Goal: Task Accomplishment & Management: Use online tool/utility

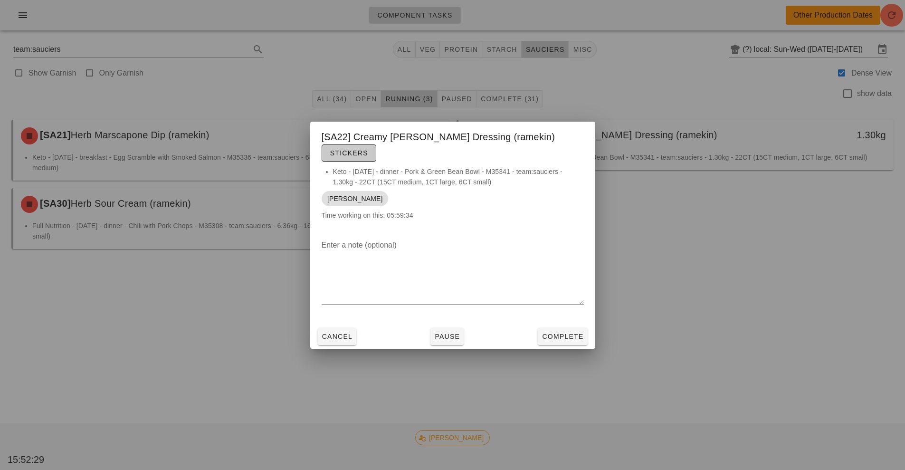
click at [368, 149] on span "Stickers" at bounding box center [349, 153] width 38 height 8
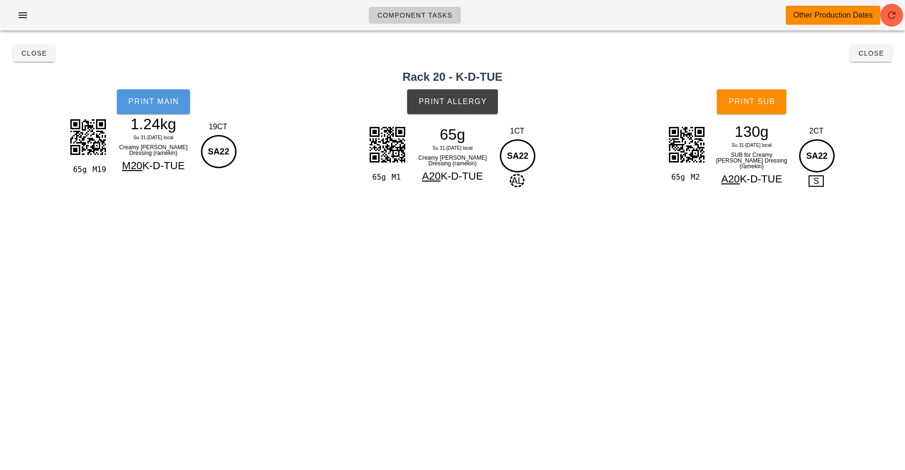
click at [138, 110] on button "Print Main" at bounding box center [153, 101] width 73 height 25
click at [468, 104] on span "Print Allergy" at bounding box center [452, 101] width 69 height 9
click at [767, 99] on span "Print Sub" at bounding box center [752, 101] width 47 height 9
click at [875, 53] on span "Close" at bounding box center [871, 53] width 26 height 8
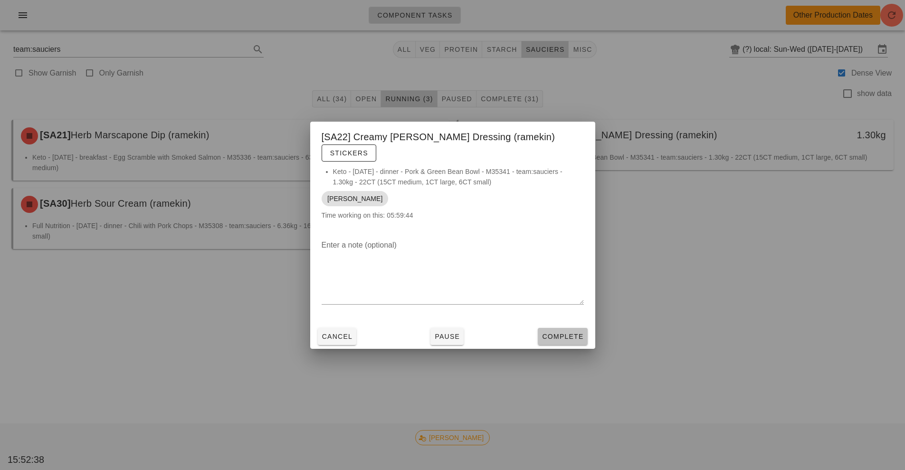
click at [575, 335] on button "Complete" at bounding box center [562, 336] width 49 height 17
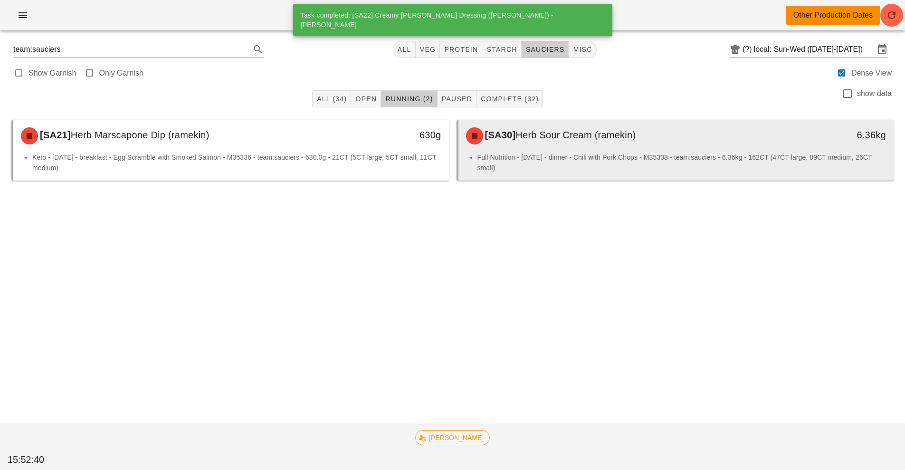
click at [679, 149] on div "[SA30] Herb Sour Cream (ramekin)" at bounding box center [623, 136] width 324 height 29
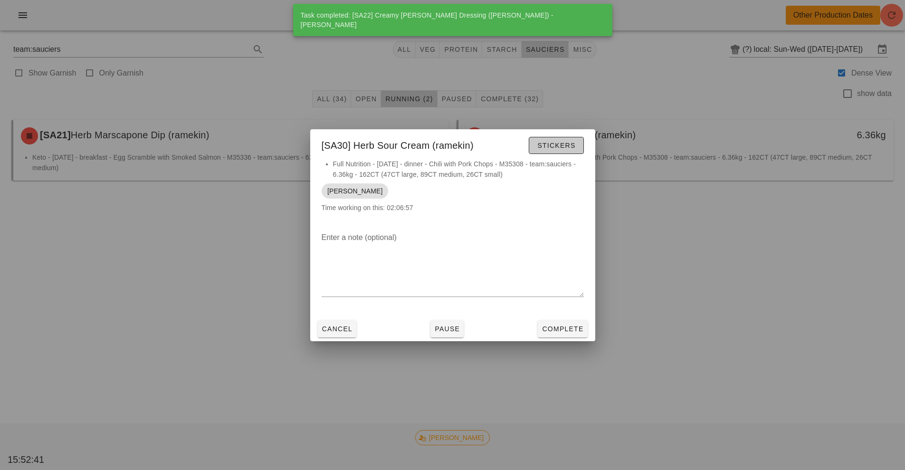
click at [566, 144] on span "Stickers" at bounding box center [556, 146] width 38 height 8
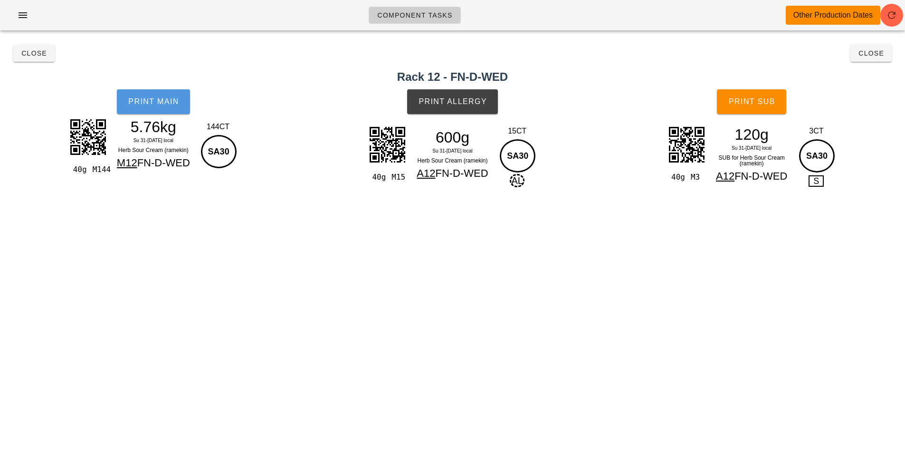
click at [163, 99] on span "Print Main" at bounding box center [153, 101] width 51 height 9
click at [467, 105] on span "Print Allergy" at bounding box center [452, 101] width 69 height 9
click at [766, 111] on button "Print Sub" at bounding box center [751, 101] width 69 height 25
click at [882, 57] on span "Close" at bounding box center [871, 53] width 26 height 8
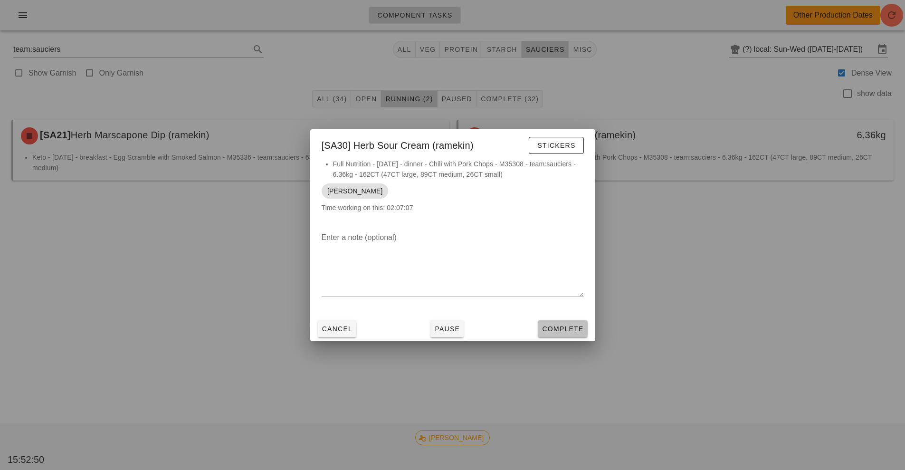
click at [567, 334] on button "Complete" at bounding box center [562, 328] width 49 height 17
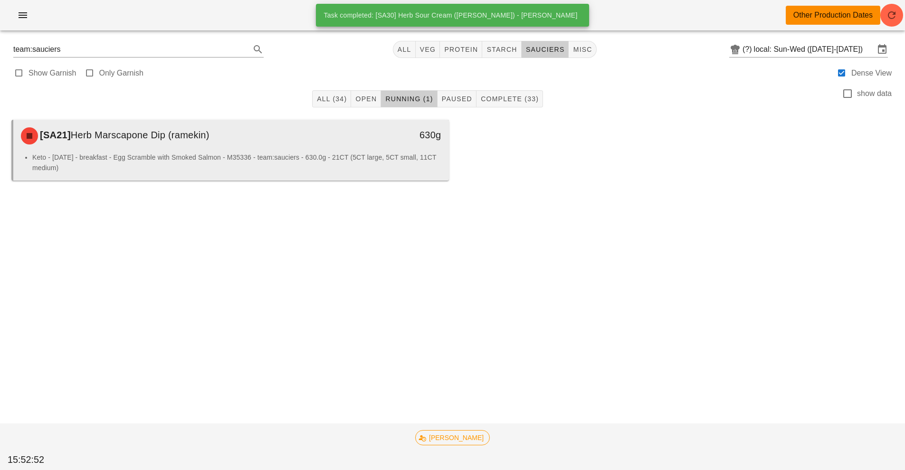
click at [336, 144] on div "[SA21] Herb Marscapone Dip (ramekin)" at bounding box center [177, 136] width 324 height 29
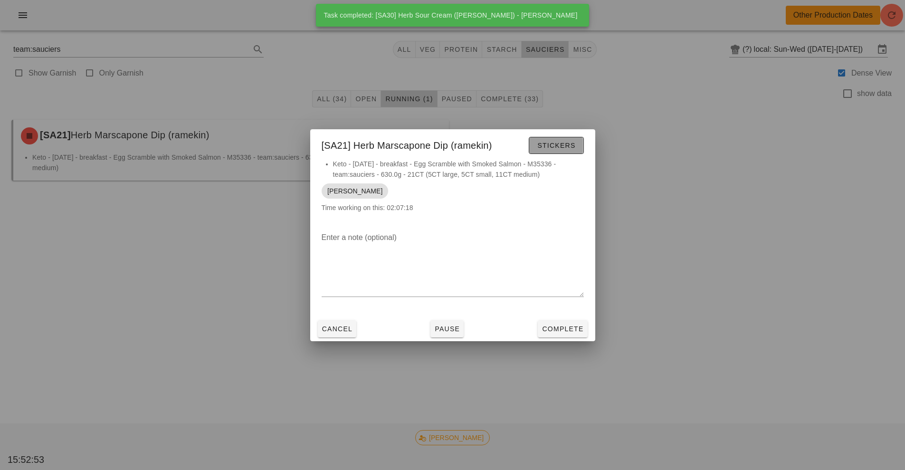
click at [579, 150] on button "Stickers" at bounding box center [556, 145] width 55 height 17
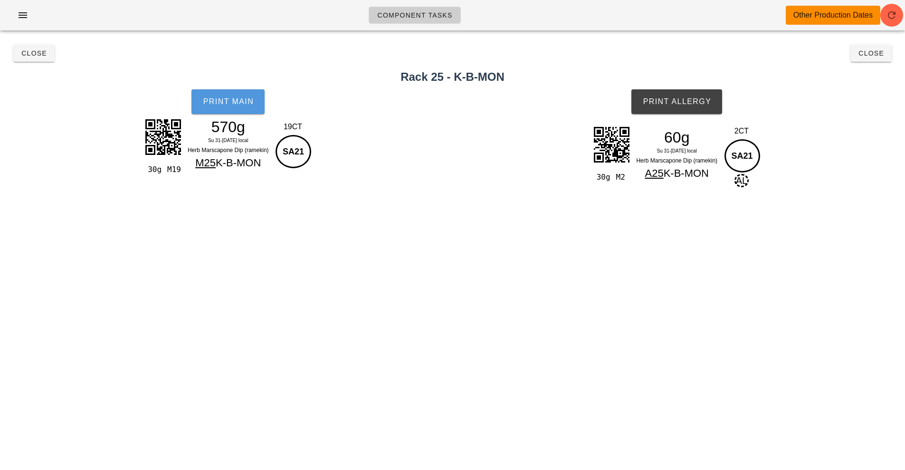
click at [224, 99] on span "Print Main" at bounding box center [227, 101] width 51 height 9
click at [687, 101] on span "Print Allergy" at bounding box center [677, 101] width 69 height 9
click at [872, 55] on span "Close" at bounding box center [871, 53] width 26 height 8
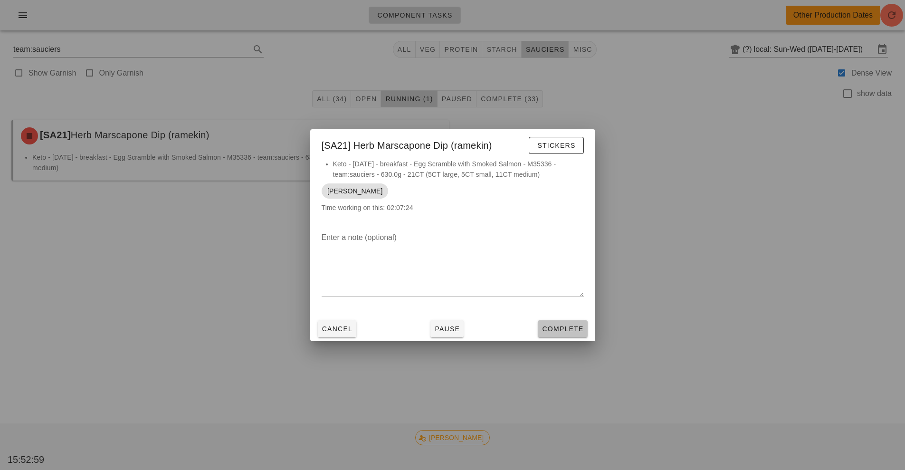
click at [572, 327] on span "Complete" at bounding box center [563, 329] width 42 height 8
